Goal: Information Seeking & Learning: Learn about a topic

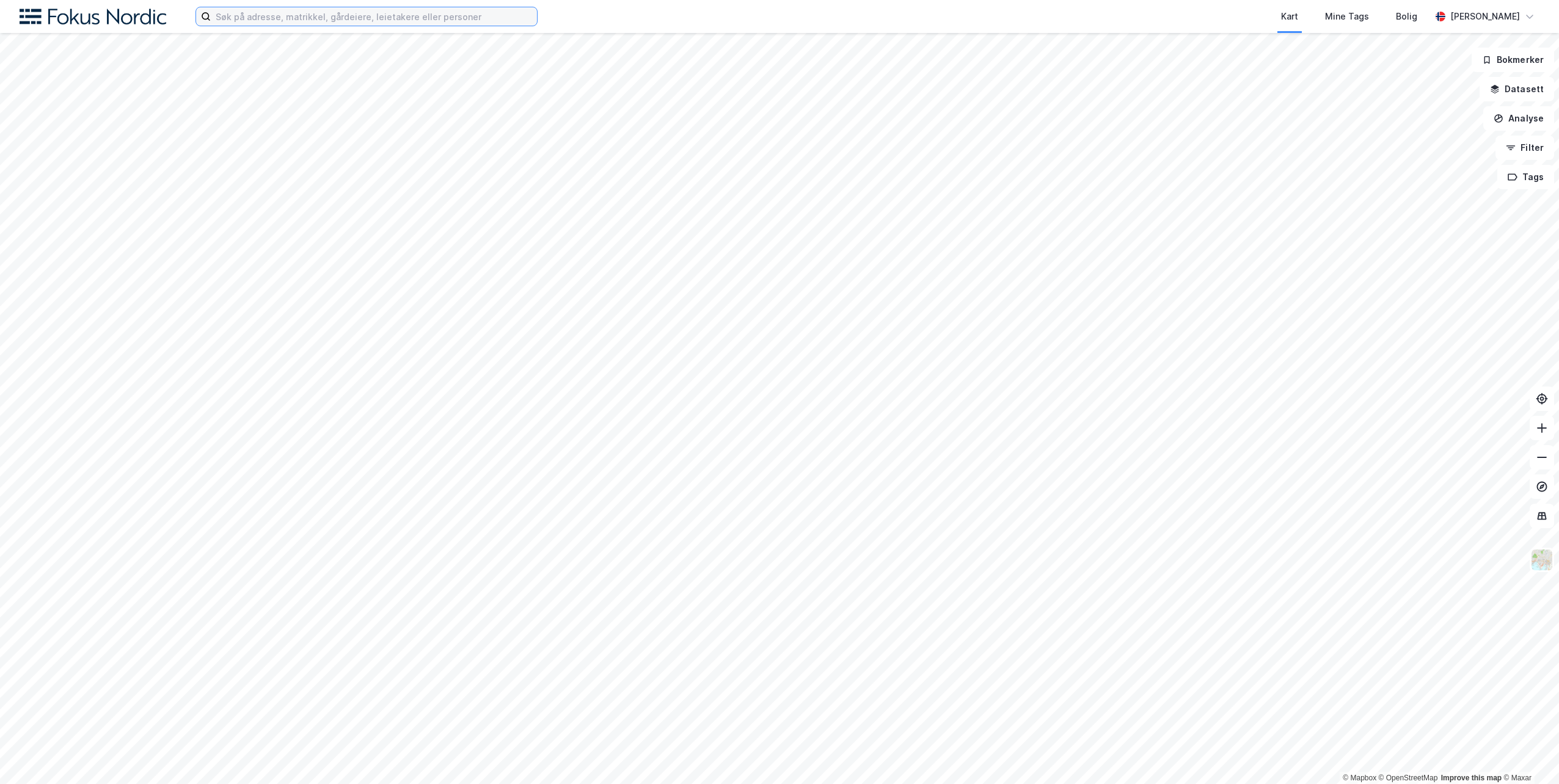
click at [235, 22] on input at bounding box center [374, 16] width 326 height 18
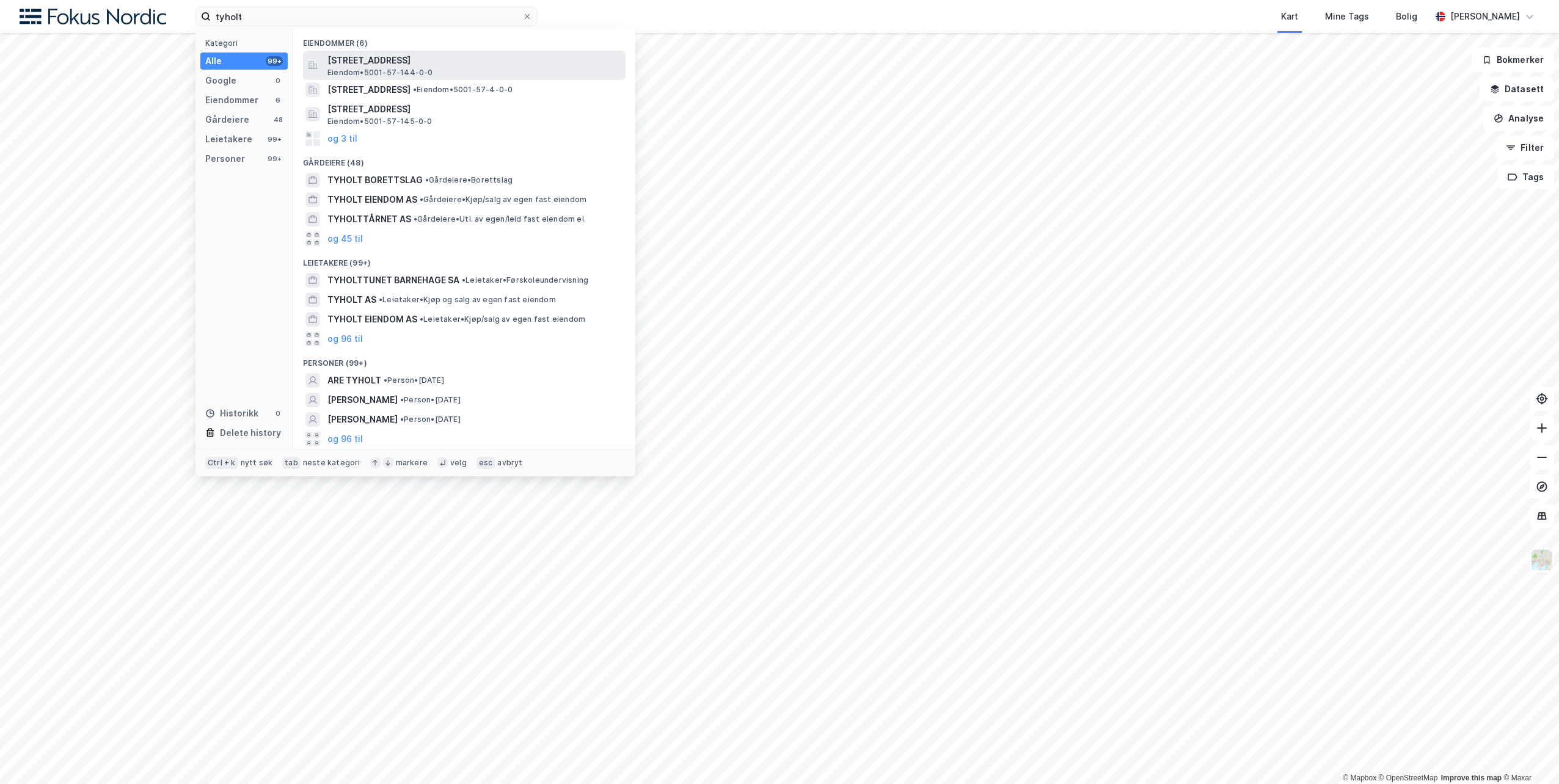
click at [372, 55] on span "[STREET_ADDRESS]" at bounding box center [473, 60] width 293 height 15
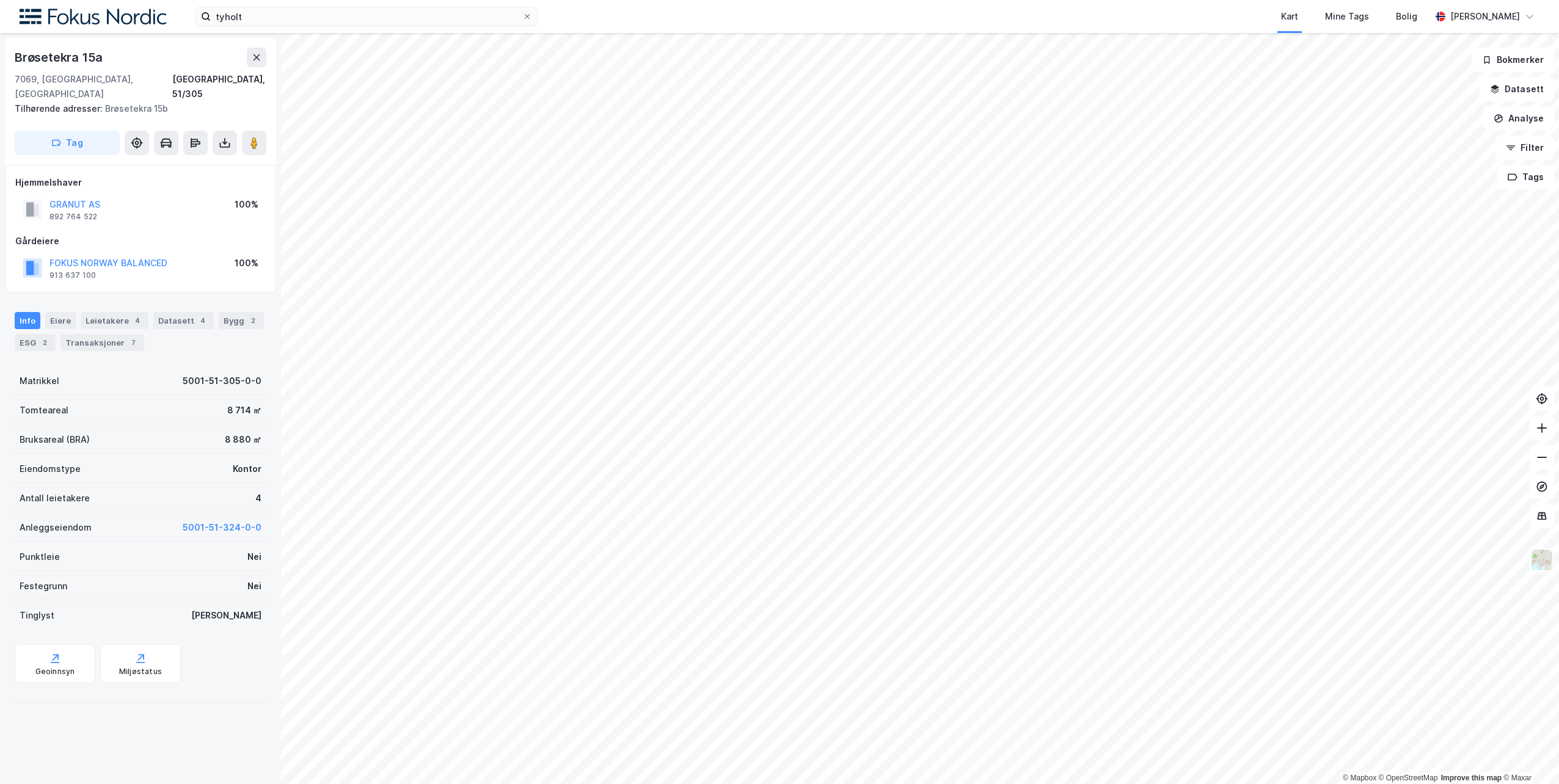
click at [136, 52] on div "Brøsetekra 15a" at bounding box center [141, 57] width 252 height 19
click at [256, 60] on icon at bounding box center [257, 57] width 10 height 10
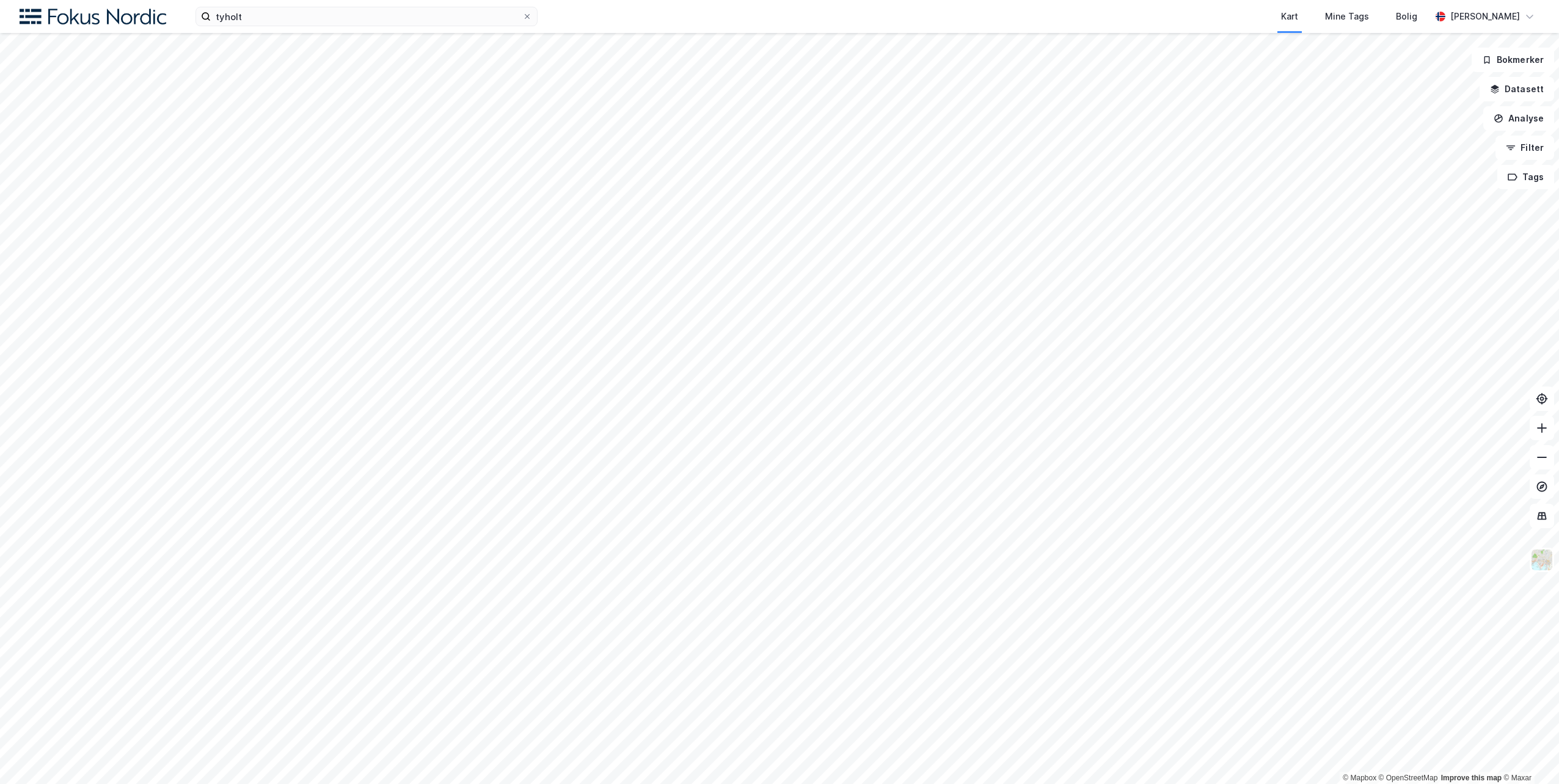
click at [312, 29] on div "tyholt Kart Mine Tags Bolig [PERSON_NAME]" at bounding box center [780, 16] width 1559 height 33
click at [302, 21] on input "tyholt" at bounding box center [366, 16] width 312 height 18
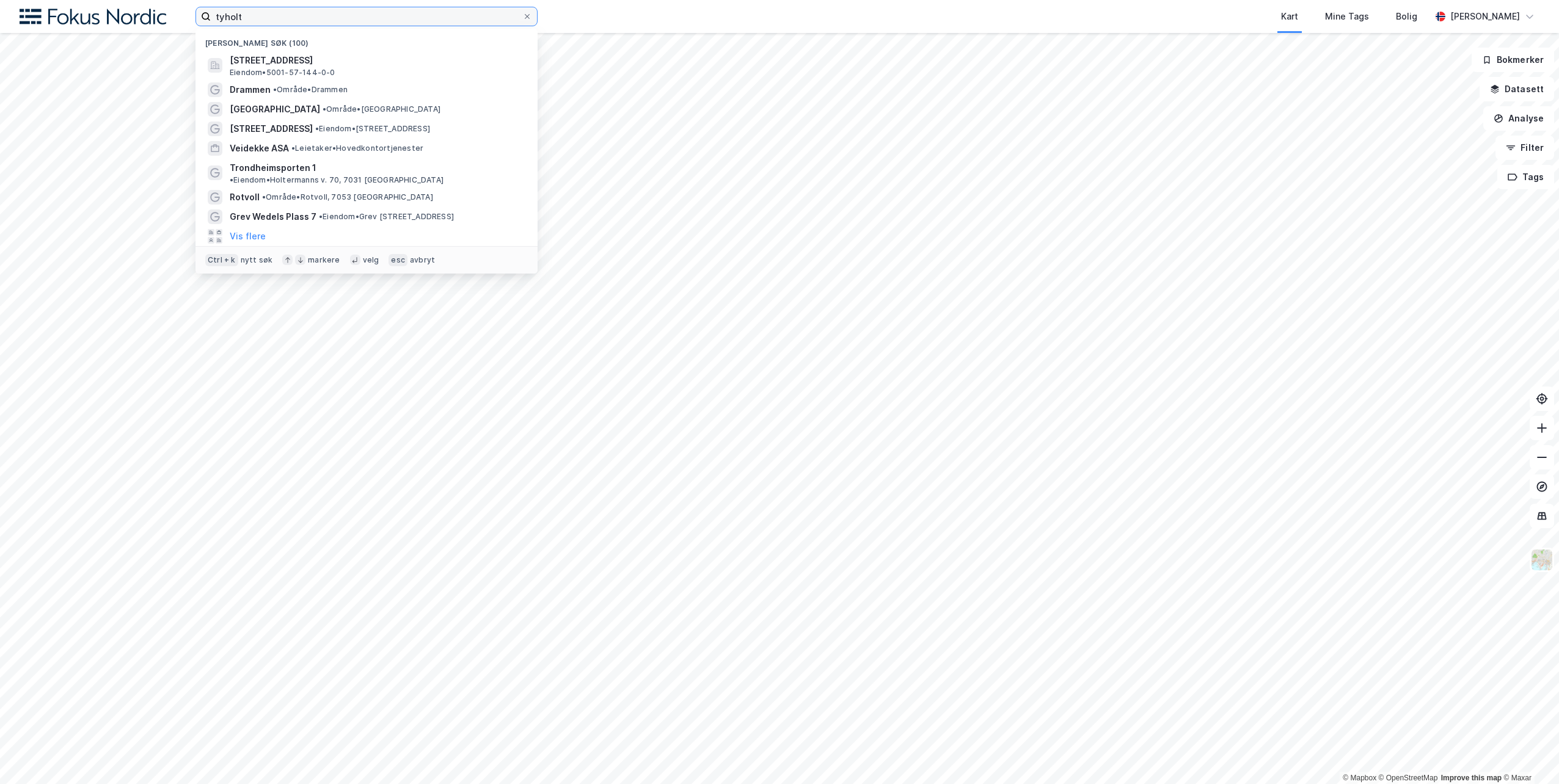
click at [302, 21] on input "tyholt" at bounding box center [366, 16] width 312 height 18
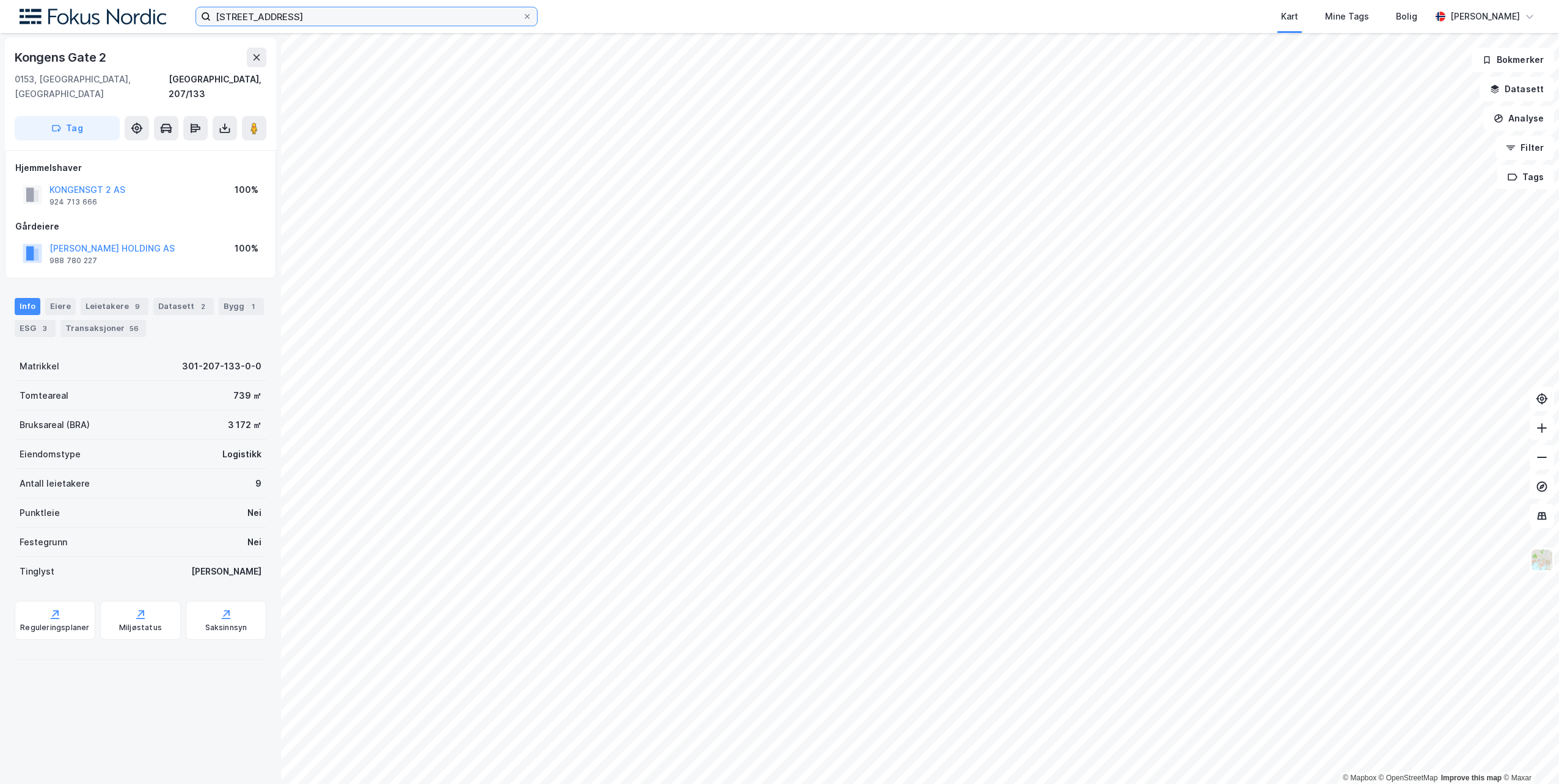
click at [291, 9] on input "kongens gate 2, oslo" at bounding box center [366, 16] width 312 height 18
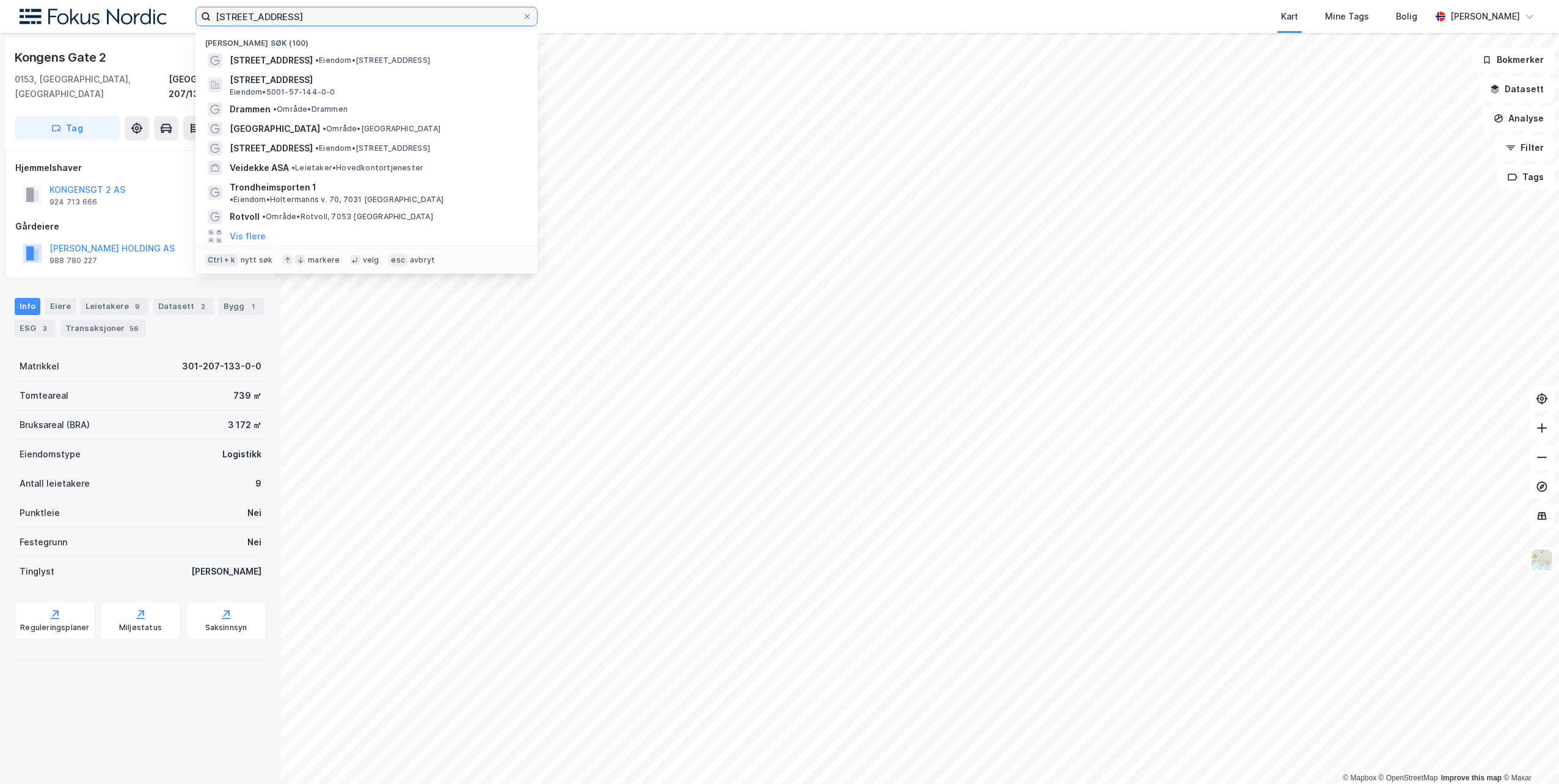
click at [317, 17] on input "kongens gate 2, oslo" at bounding box center [366, 16] width 312 height 18
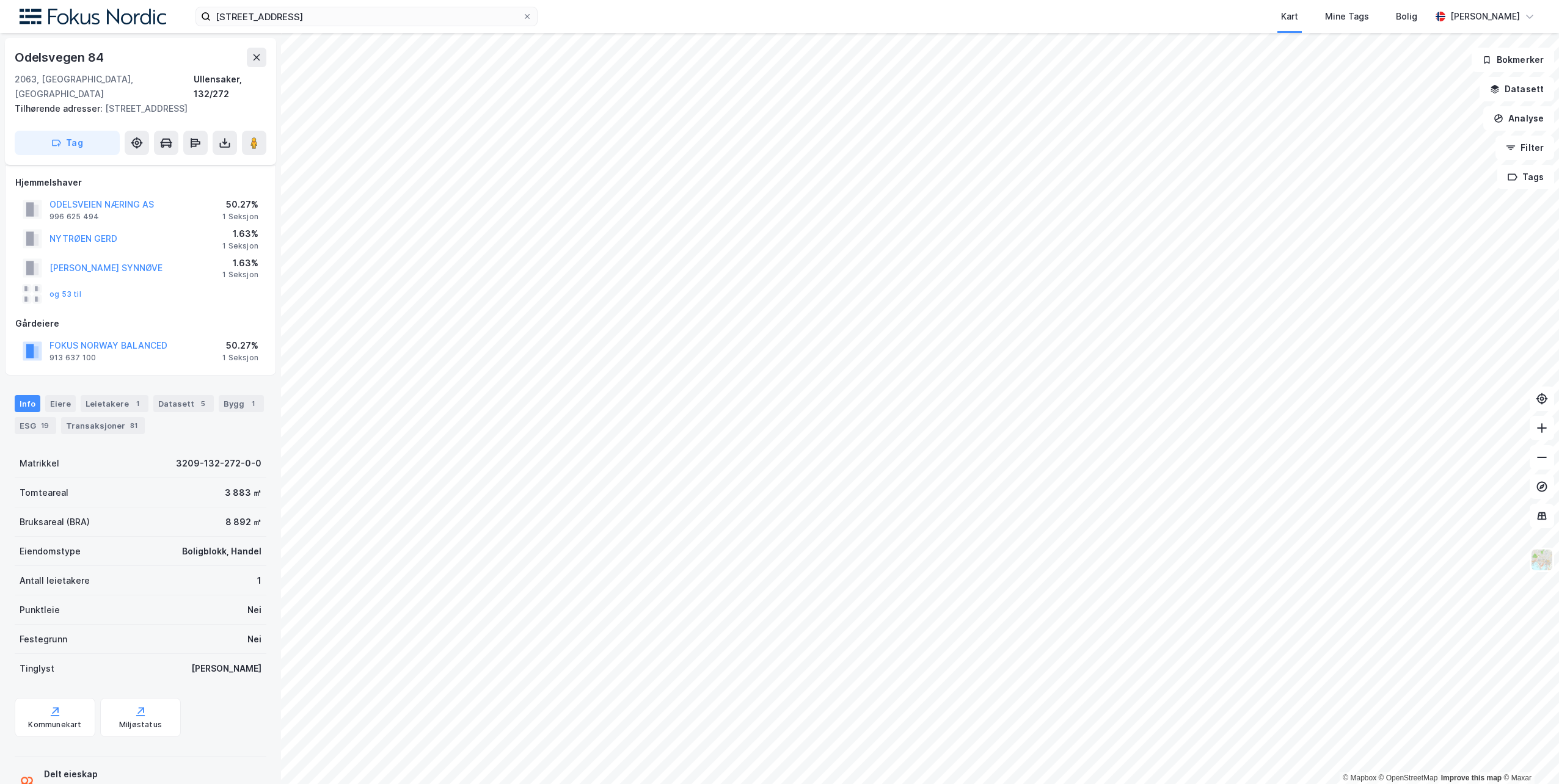
scroll to position [77, 0]
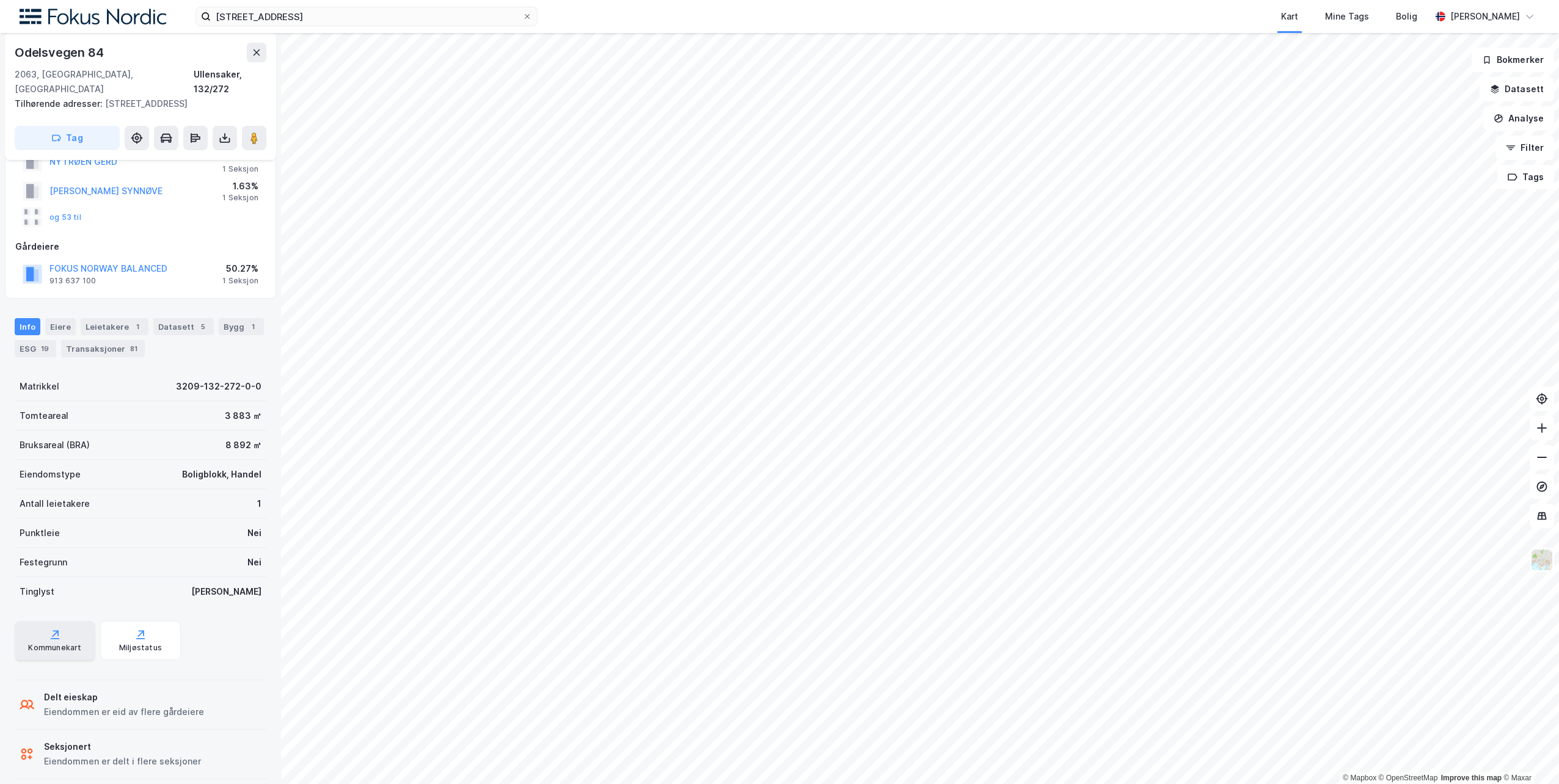
click at [47, 643] on div "Kommunekart" at bounding box center [54, 648] width 53 height 10
click at [251, 132] on image at bounding box center [254, 138] width 7 height 12
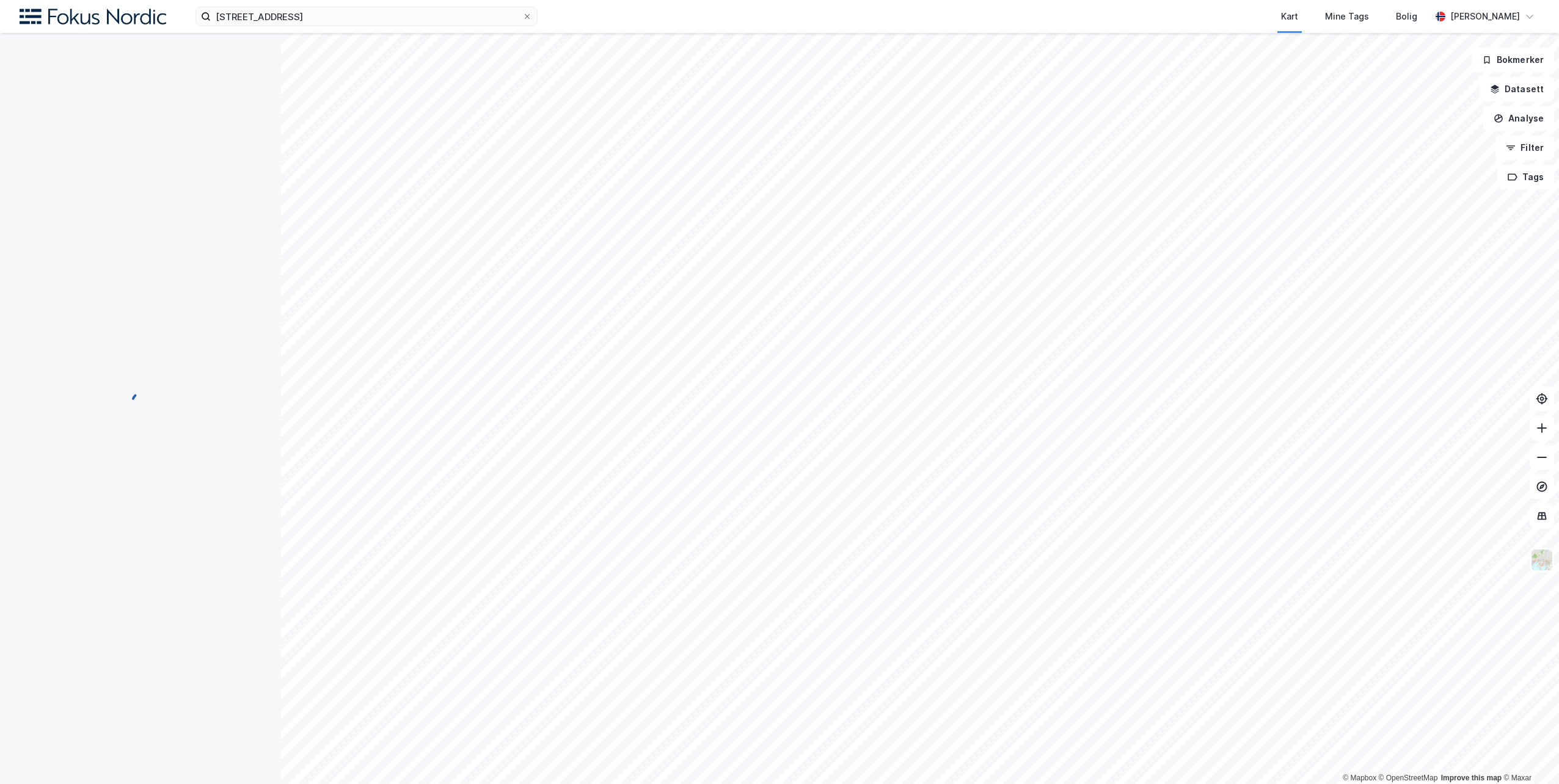
scroll to position [0, 0]
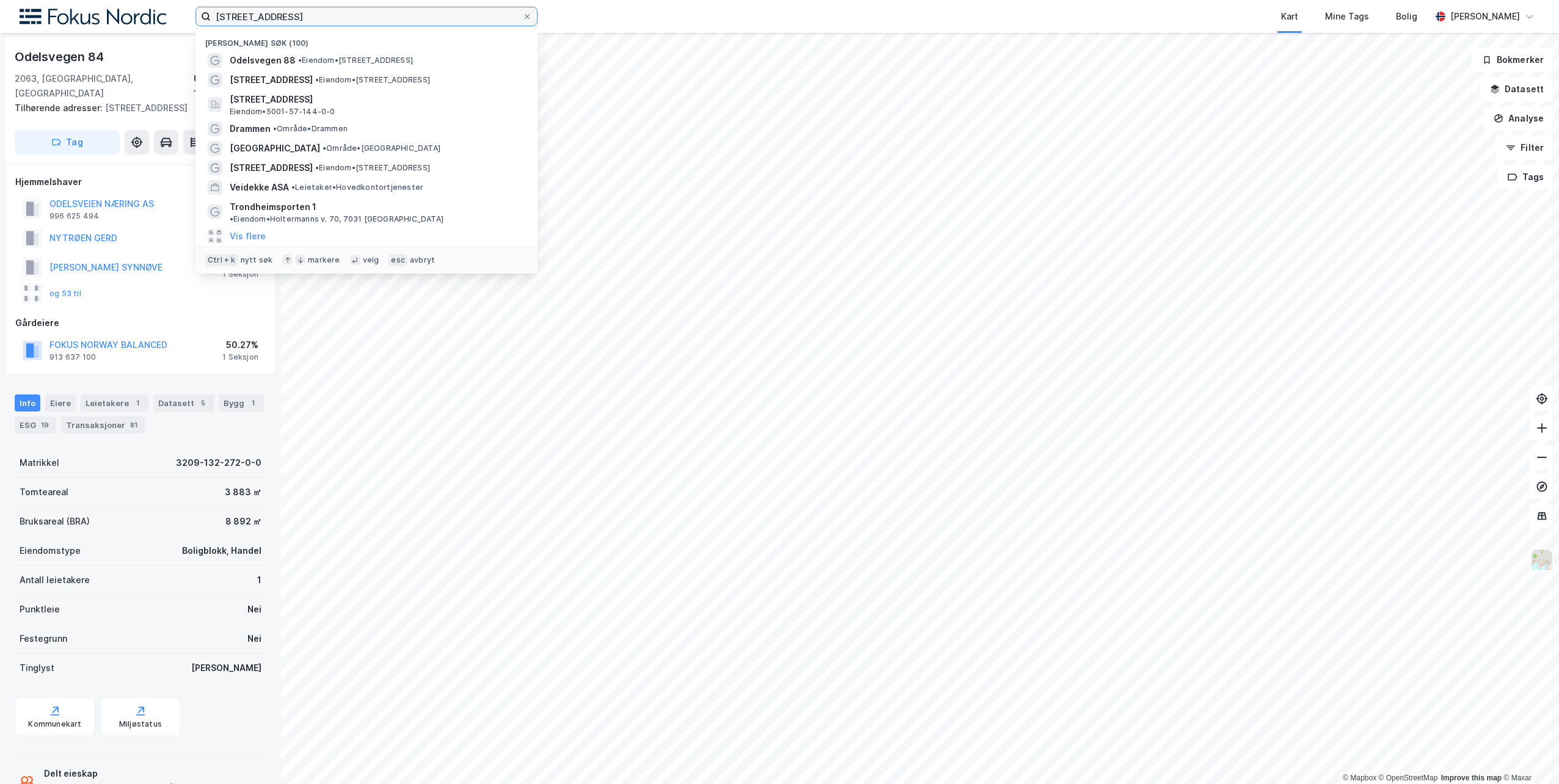
drag, startPoint x: 321, startPoint y: 11, endPoint x: 131, endPoint y: 9, distance: 190.0
click at [133, 12] on div "odelsvegen 88 Nylige søk (100) Odelsvegen 88 • Eiendom • Odelsvegen 88, 2063 Je…" at bounding box center [780, 16] width 1559 height 33
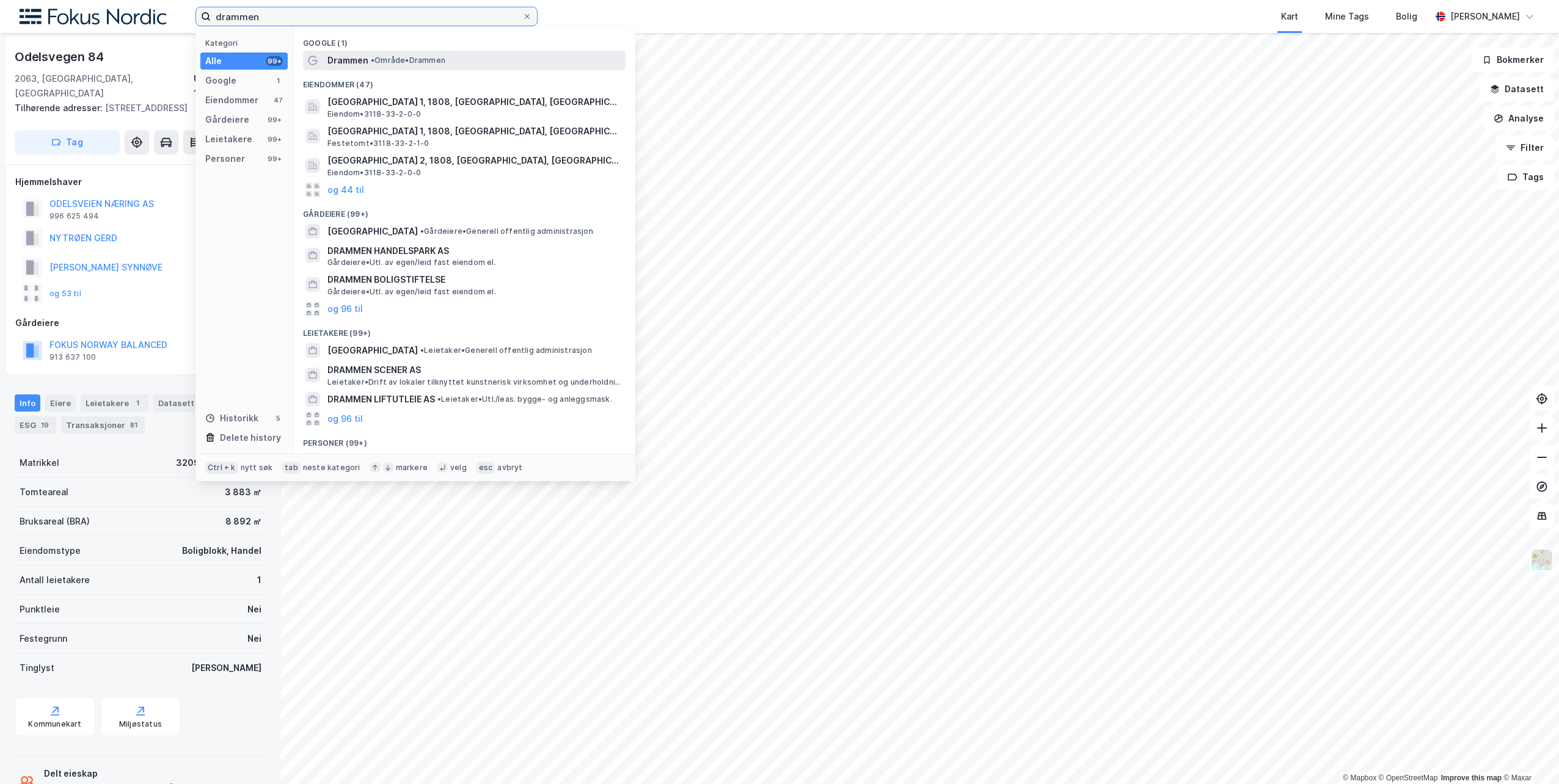
type input "drammen"
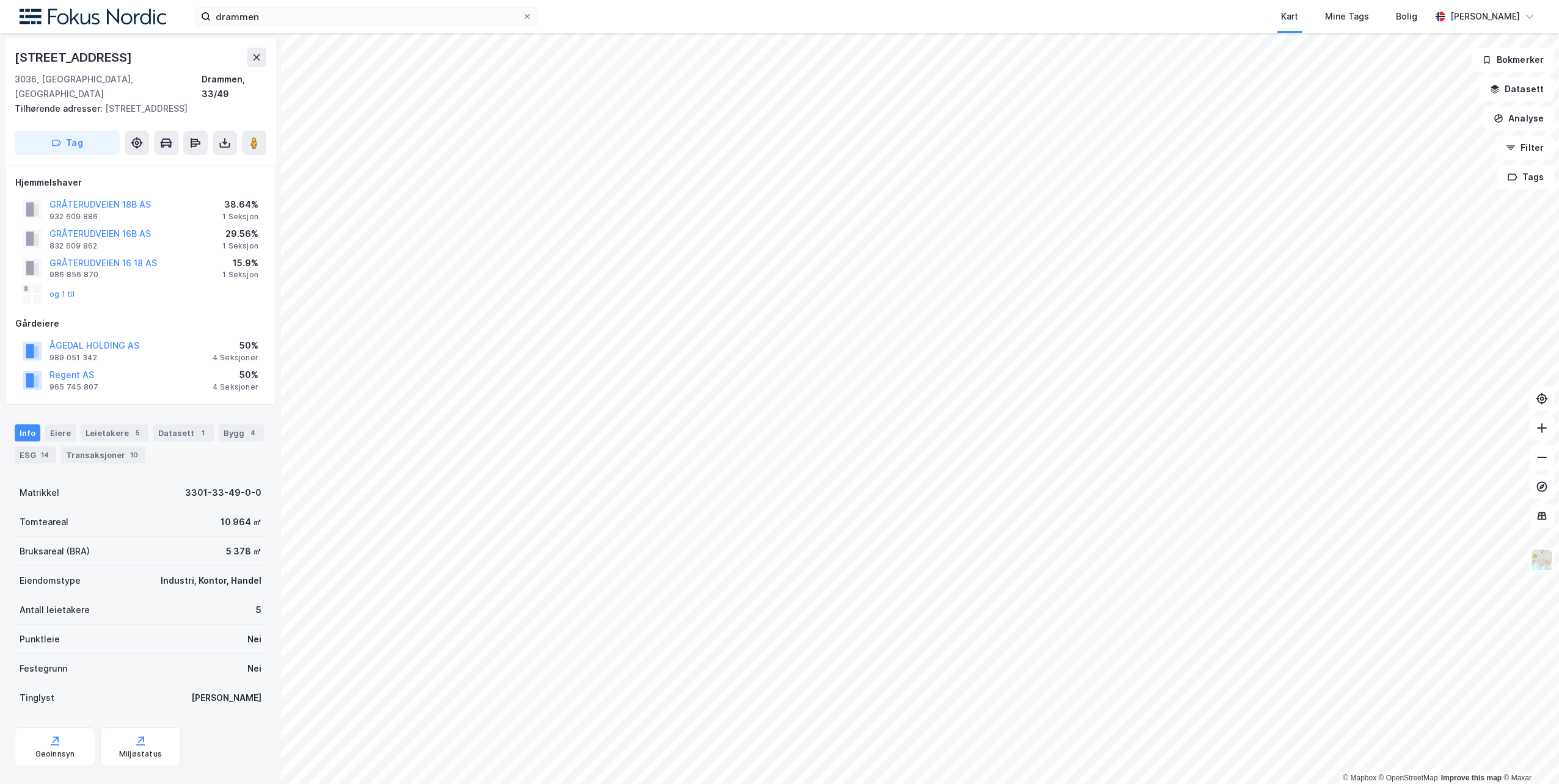
scroll to position [1, 0]
